Goal: Task Accomplishment & Management: Manage account settings

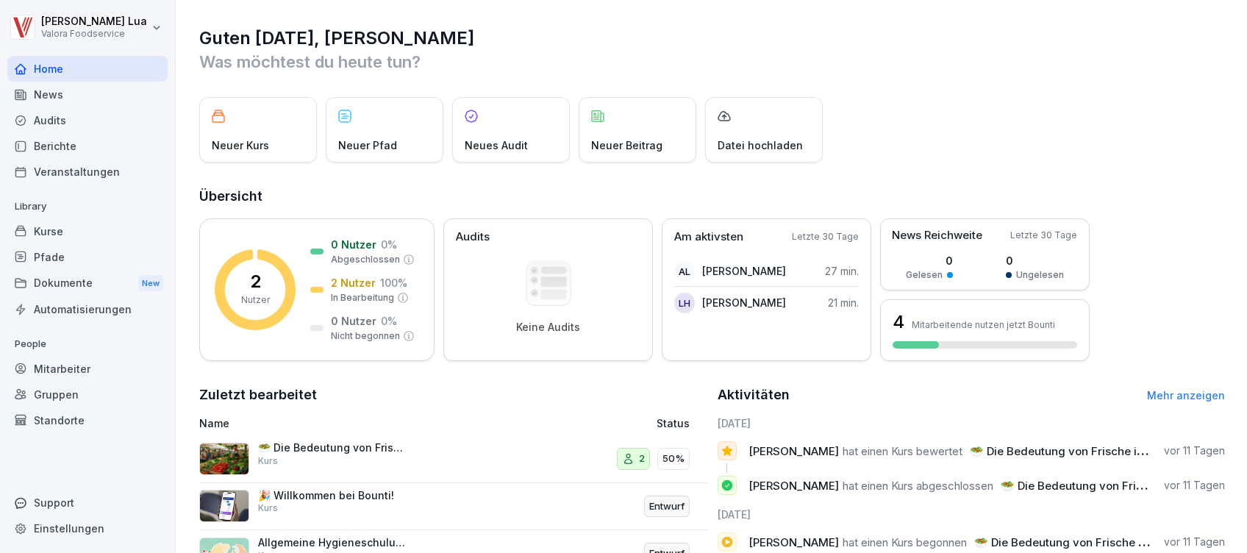
click at [1040, 124] on div "Neuer Kurs Neuer Pfad Neues Audit Neuer Beitrag Datei hochladen" at bounding box center [712, 129] width 1026 height 65
click at [305, 469] on div "🥗 Die Bedeutung von Frische im Lebensmittelhandel Kurs" at bounding box center [356, 458] width 315 height 35
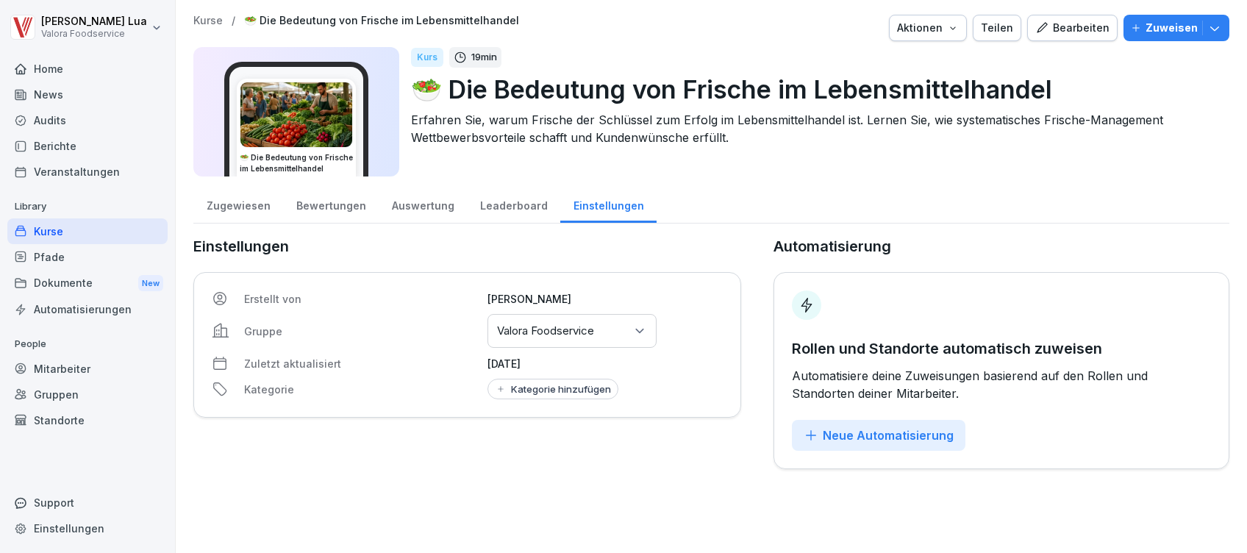
click at [1058, 26] on div "Bearbeiten" at bounding box center [1072, 28] width 74 height 16
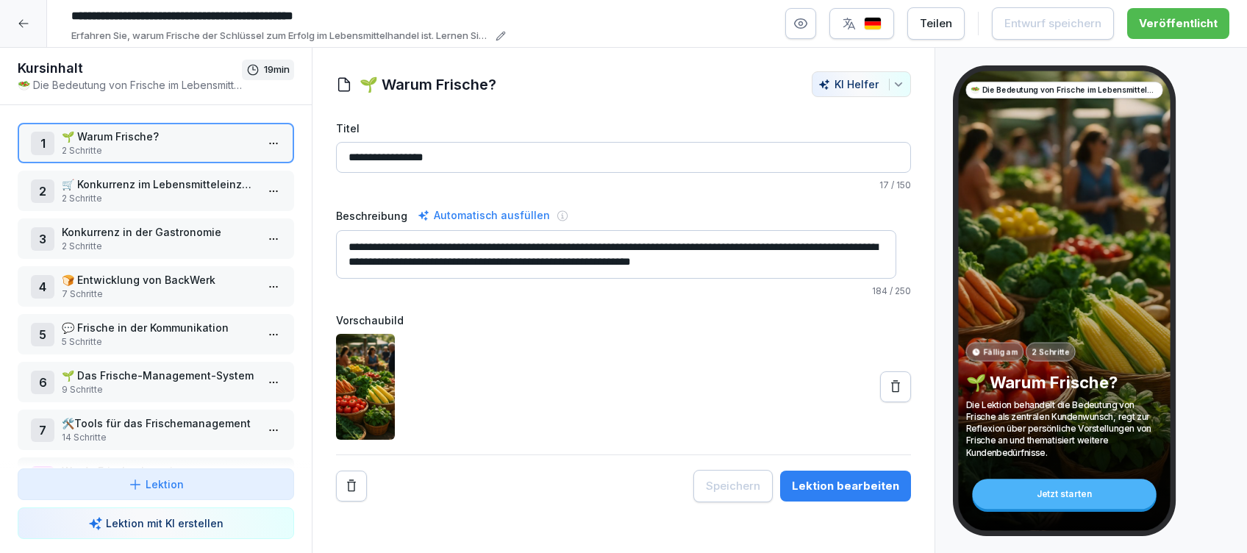
click at [198, 187] on p "🛒 Konkurrenz im Lebensmitteleinzelhandel" at bounding box center [159, 183] width 194 height 15
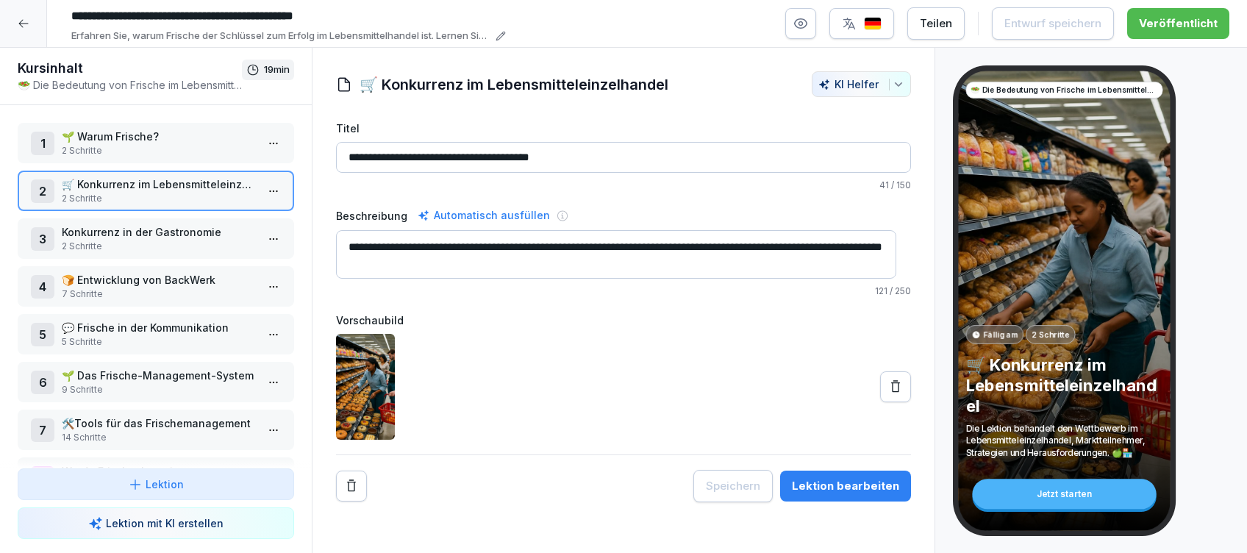
click at [182, 363] on div "6 🌱 Das Frische-Management-System 9 Schritte" at bounding box center [156, 382] width 276 height 40
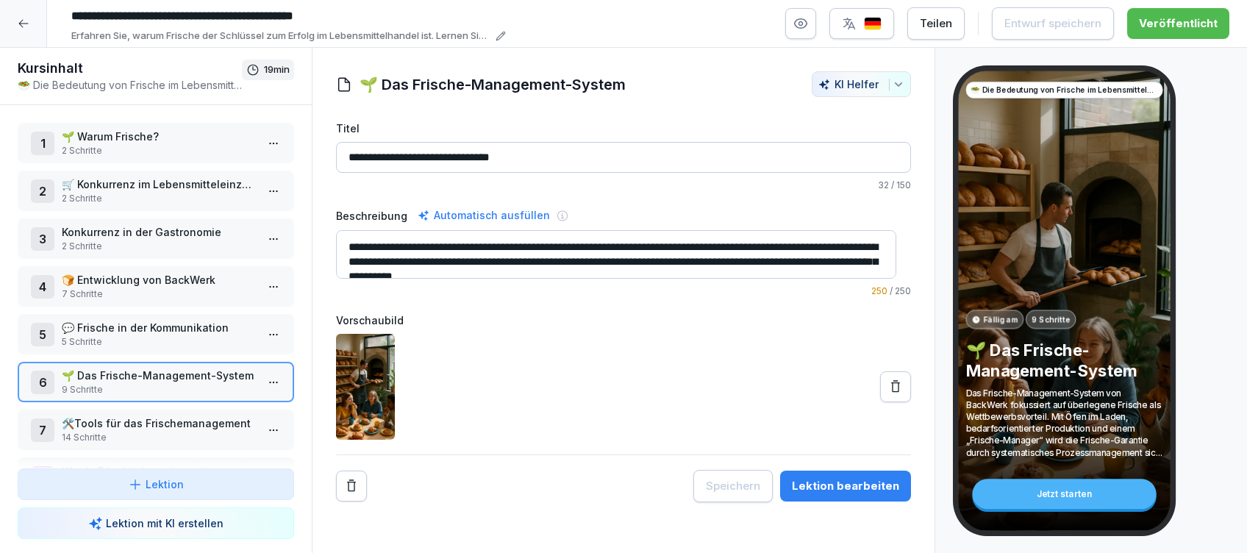
click at [865, 487] on div "Lektion bearbeiten" at bounding box center [845, 486] width 107 height 16
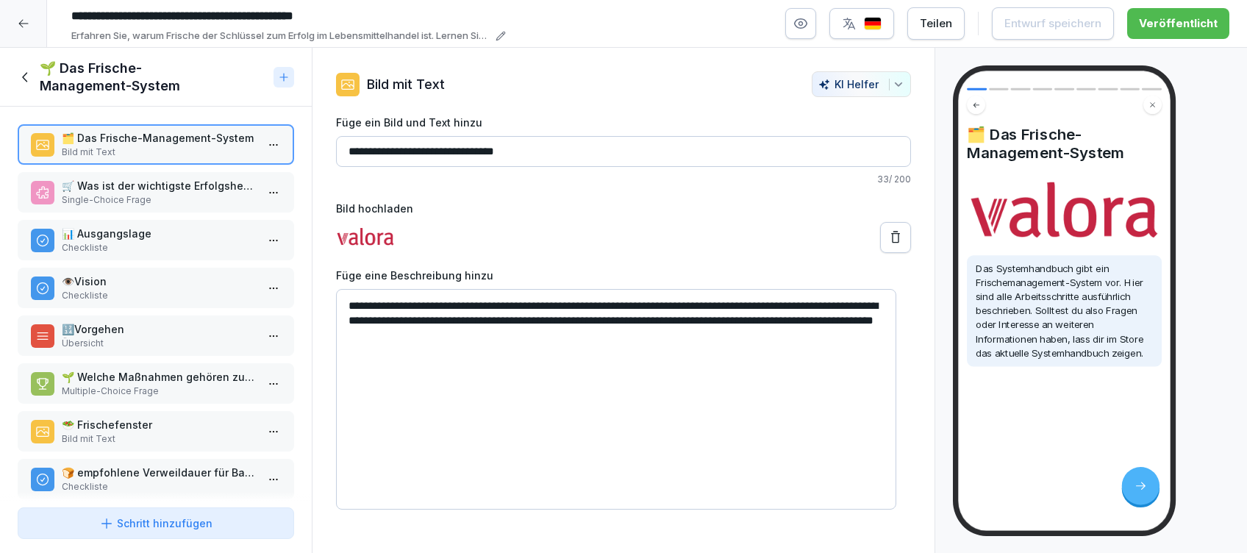
click at [158, 178] on p "🛒 Was ist der wichtigste Erfolgshebel beim Kauf von Lebensmitteln laut der Lekt…" at bounding box center [159, 185] width 194 height 15
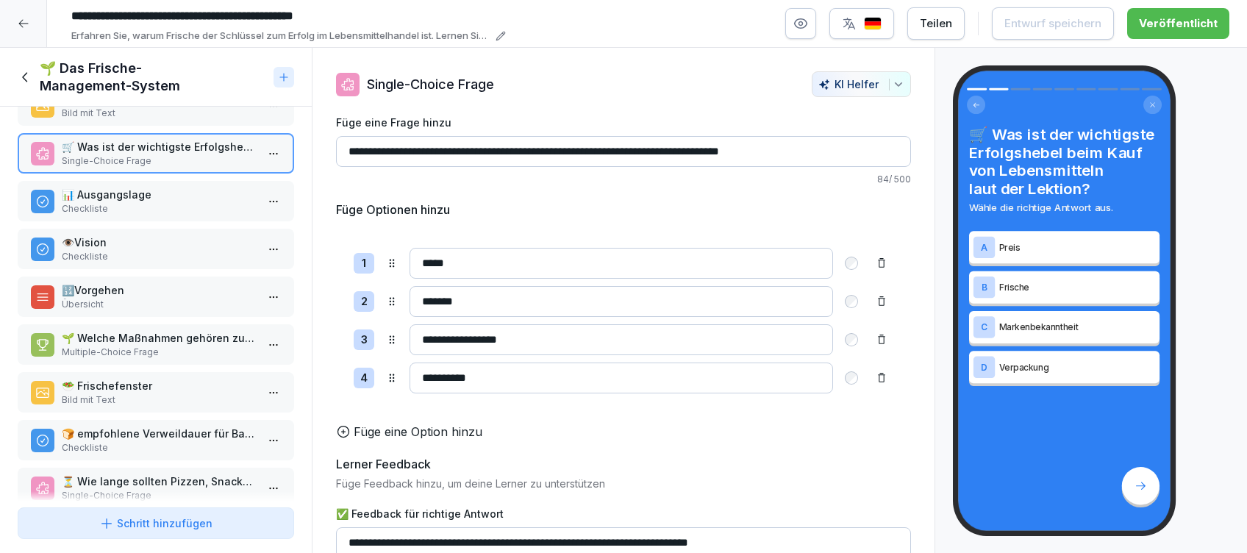
scroll to position [75, 0]
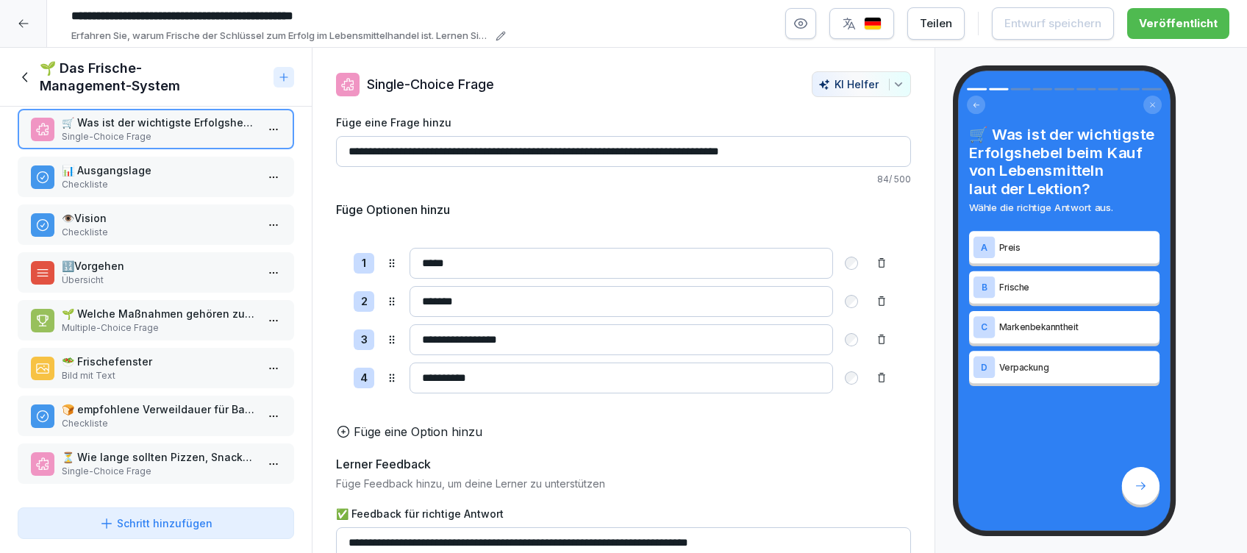
click at [20, 76] on icon at bounding box center [26, 77] width 16 height 16
